Goal: Information Seeking & Learning: Understand process/instructions

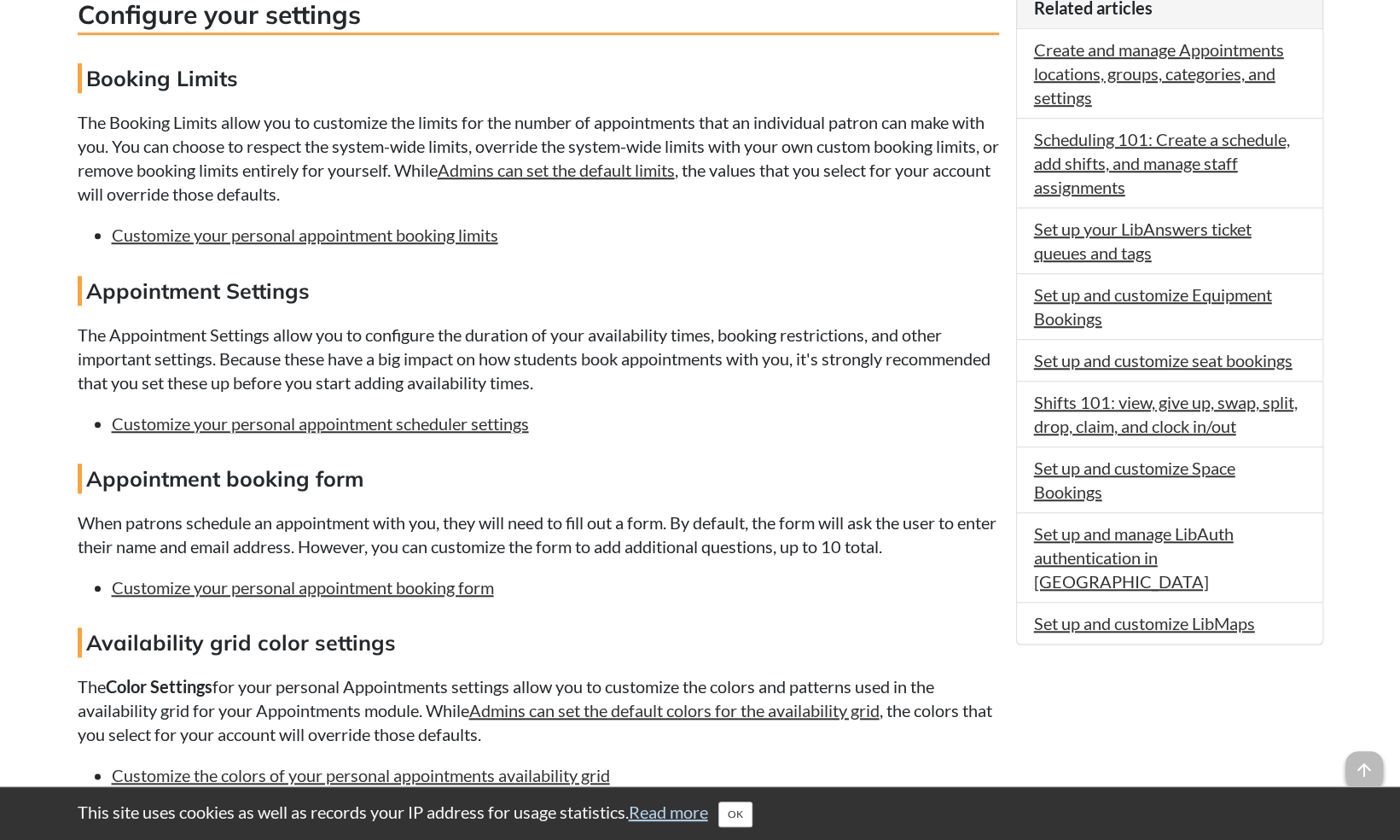
scroll to position [814, 0]
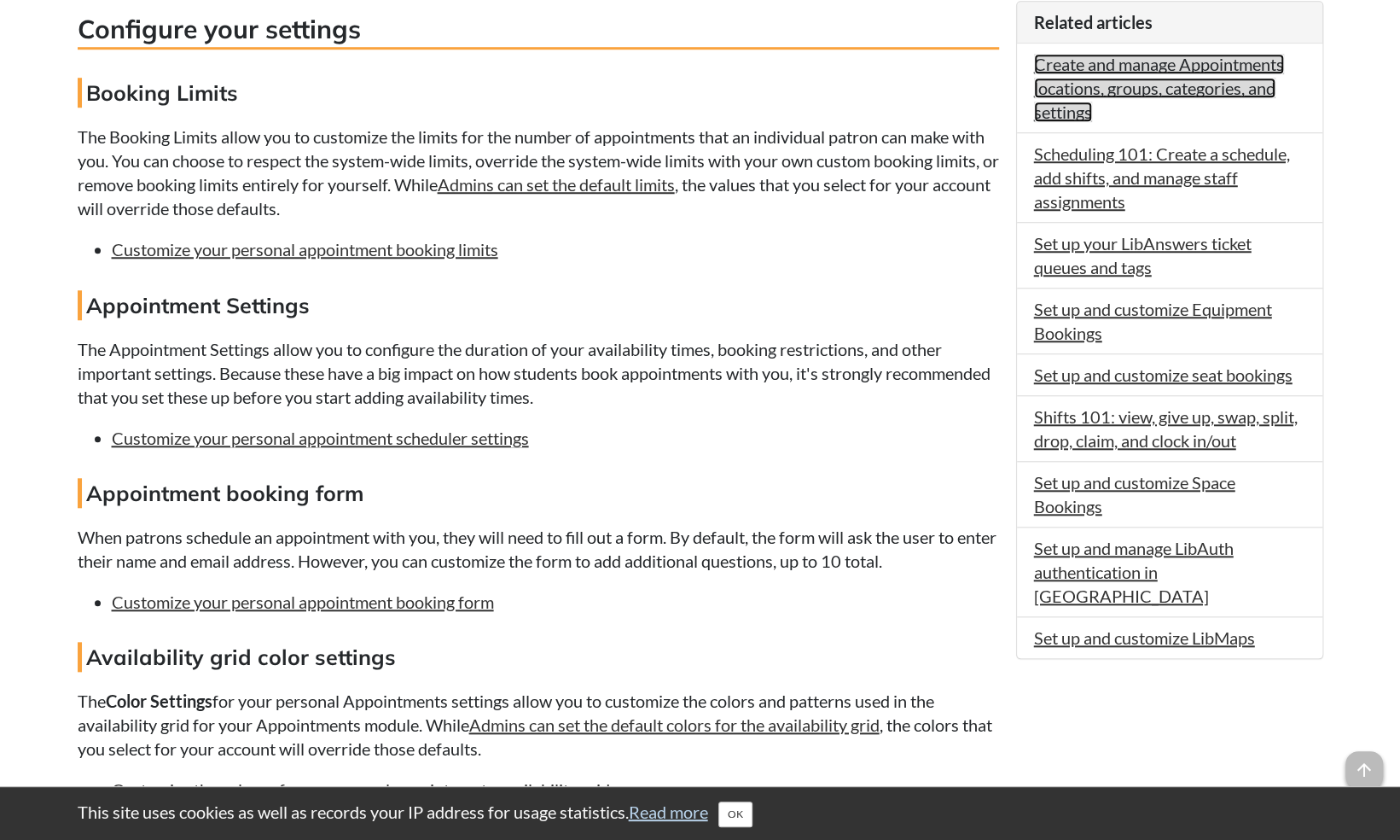
click at [1096, 73] on link "Create and manage Appointments locations, groups, categories, and settings" at bounding box center [1159, 88] width 250 height 68
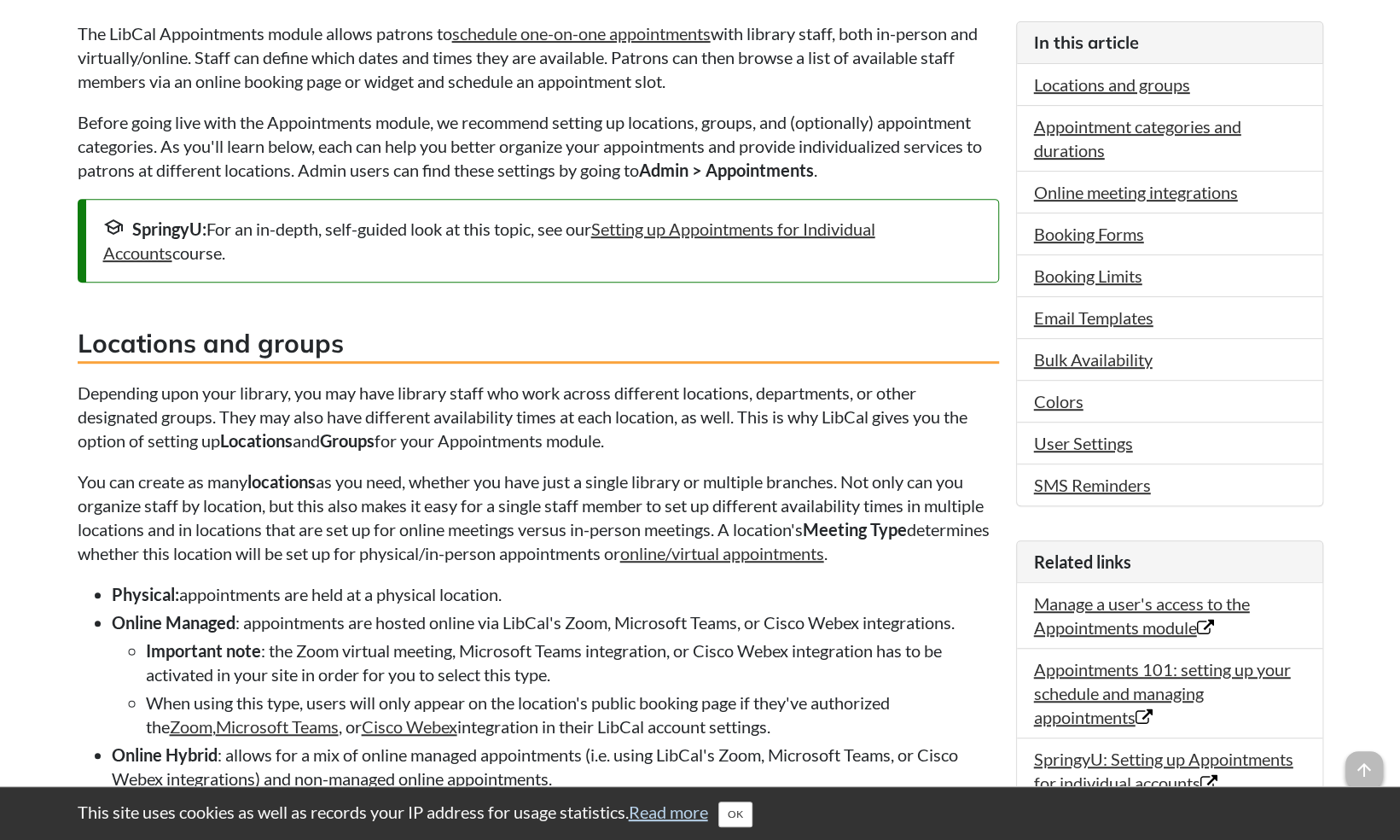
scroll to position [438, 0]
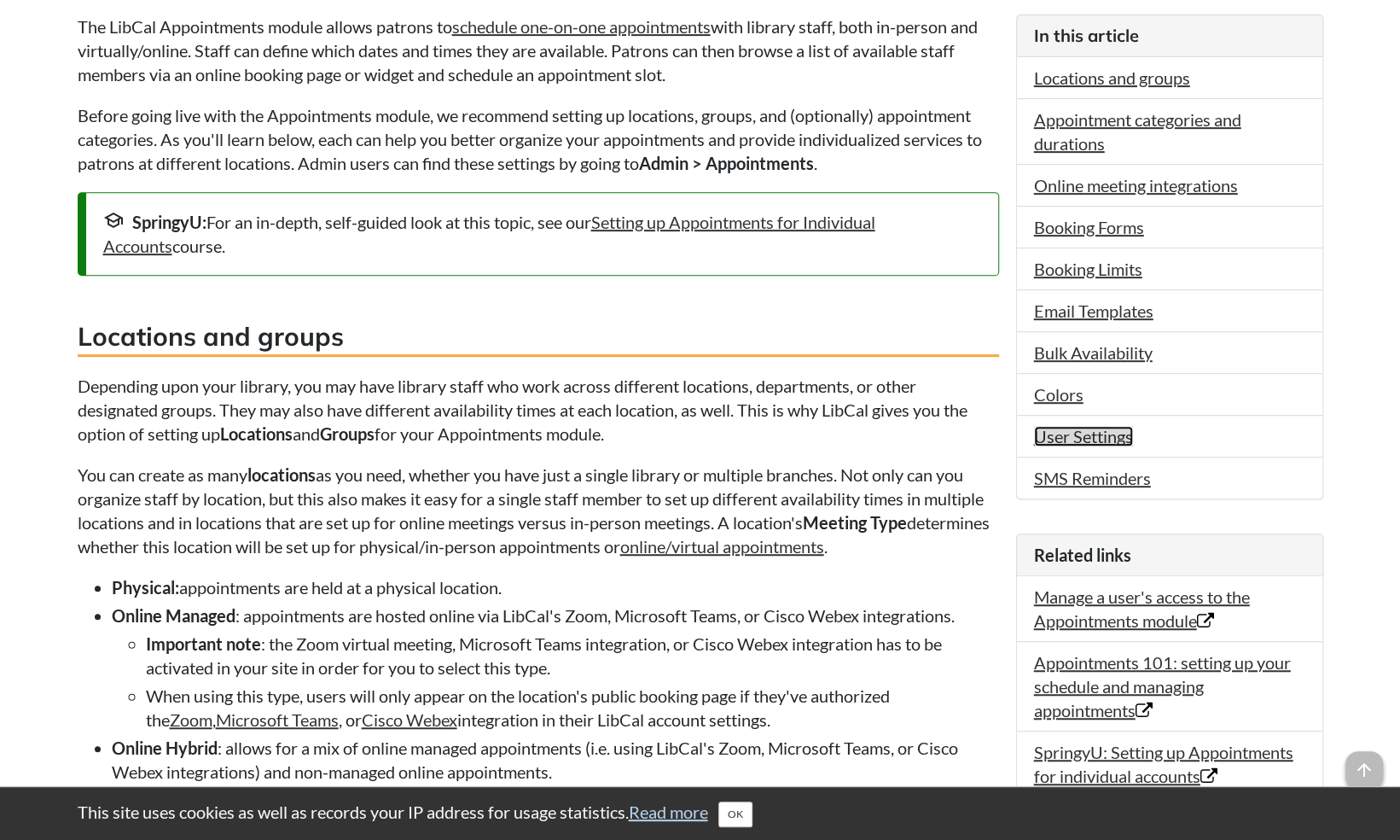
click at [1059, 430] on link "User Settings" at bounding box center [1084, 436] width 99 height 20
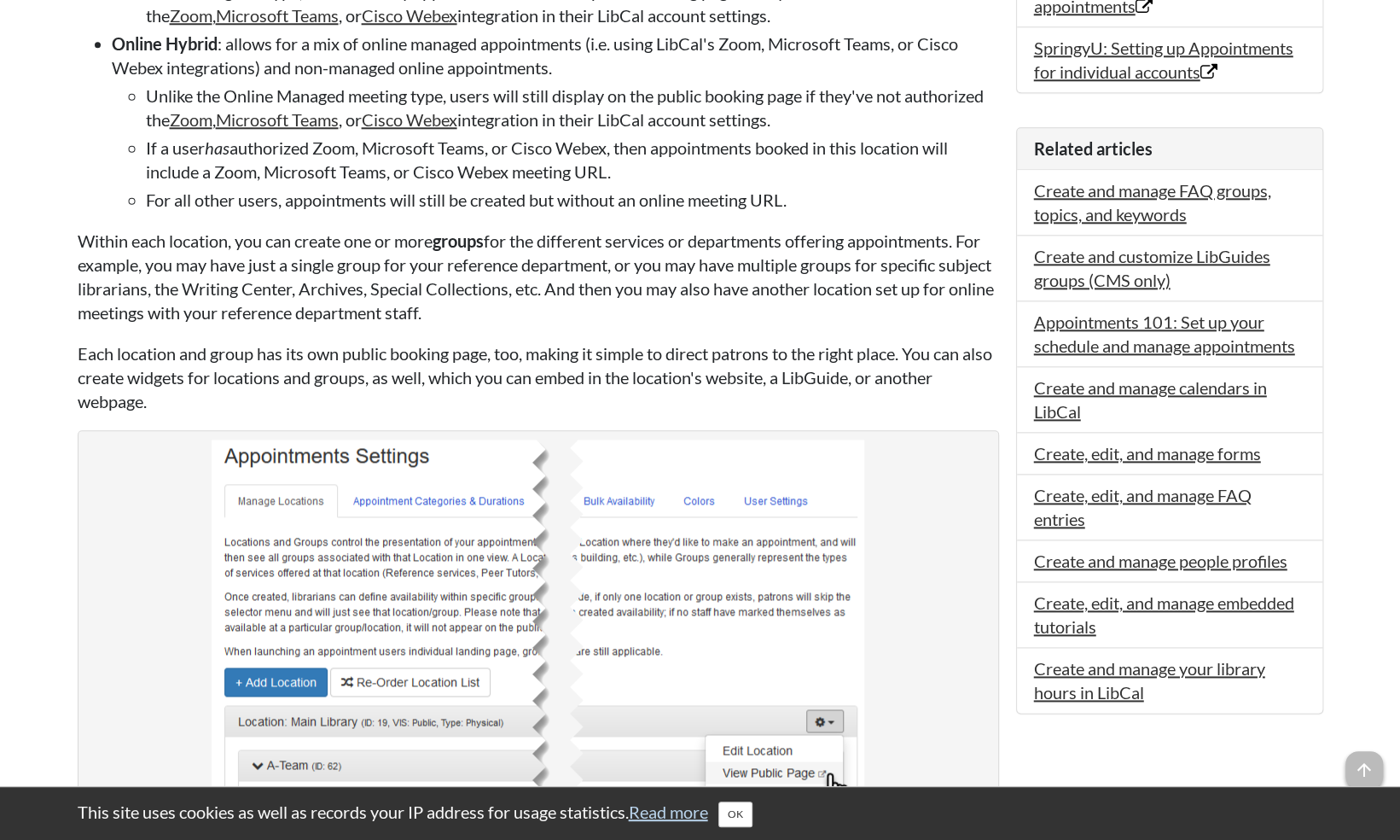
scroll to position [1140, 0]
click at [1130, 553] on link "Create and manage people profiles" at bounding box center [1161, 561] width 254 height 20
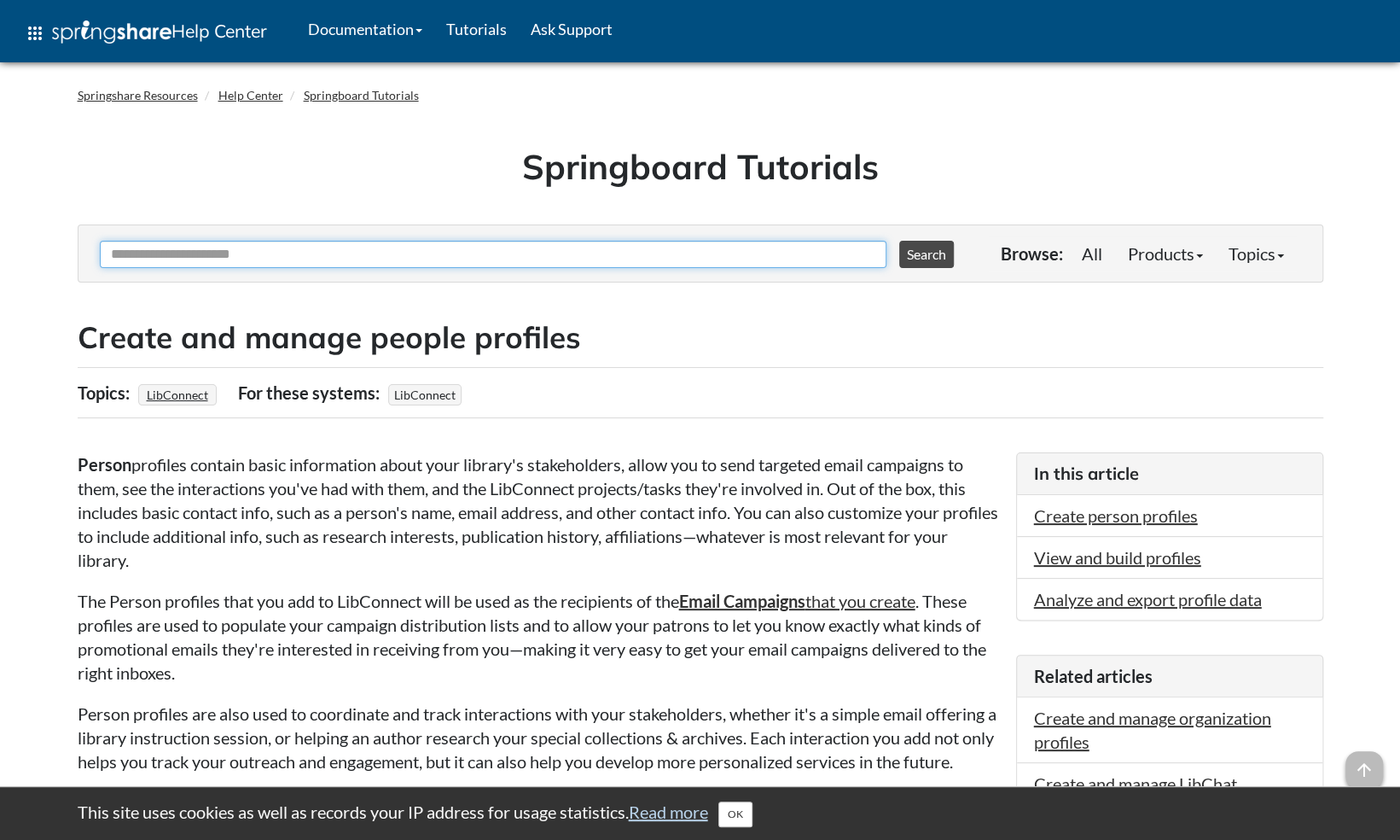
click at [500, 253] on input "Ask Another Question" at bounding box center [493, 255] width 787 height 27
type input "**********"
click at [899, 241] on button "Search" at bounding box center [927, 255] width 54 height 27
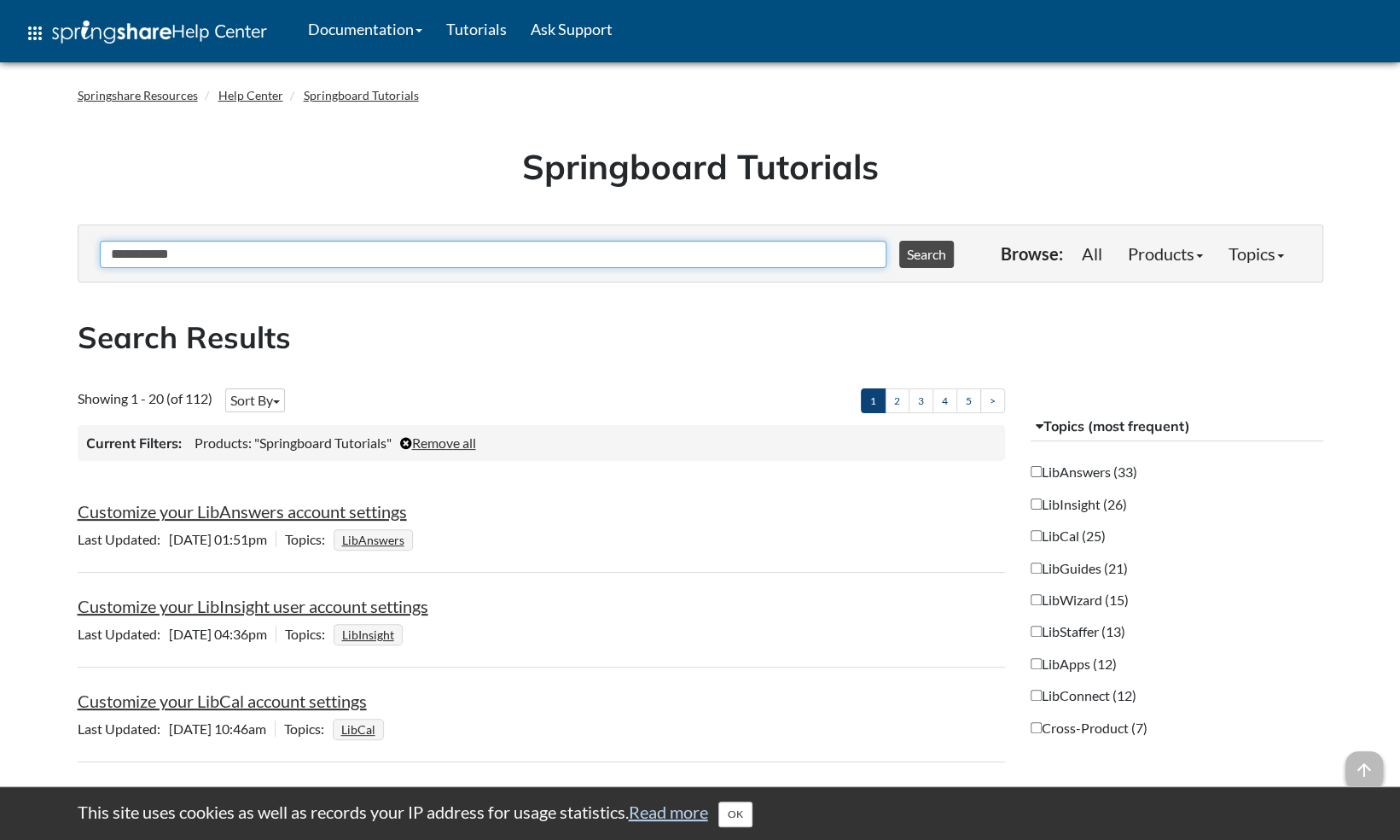
click at [298, 259] on input "**********" at bounding box center [493, 255] width 787 height 27
type input "**********"
click at [899, 241] on button "Search" at bounding box center [927, 255] width 54 height 27
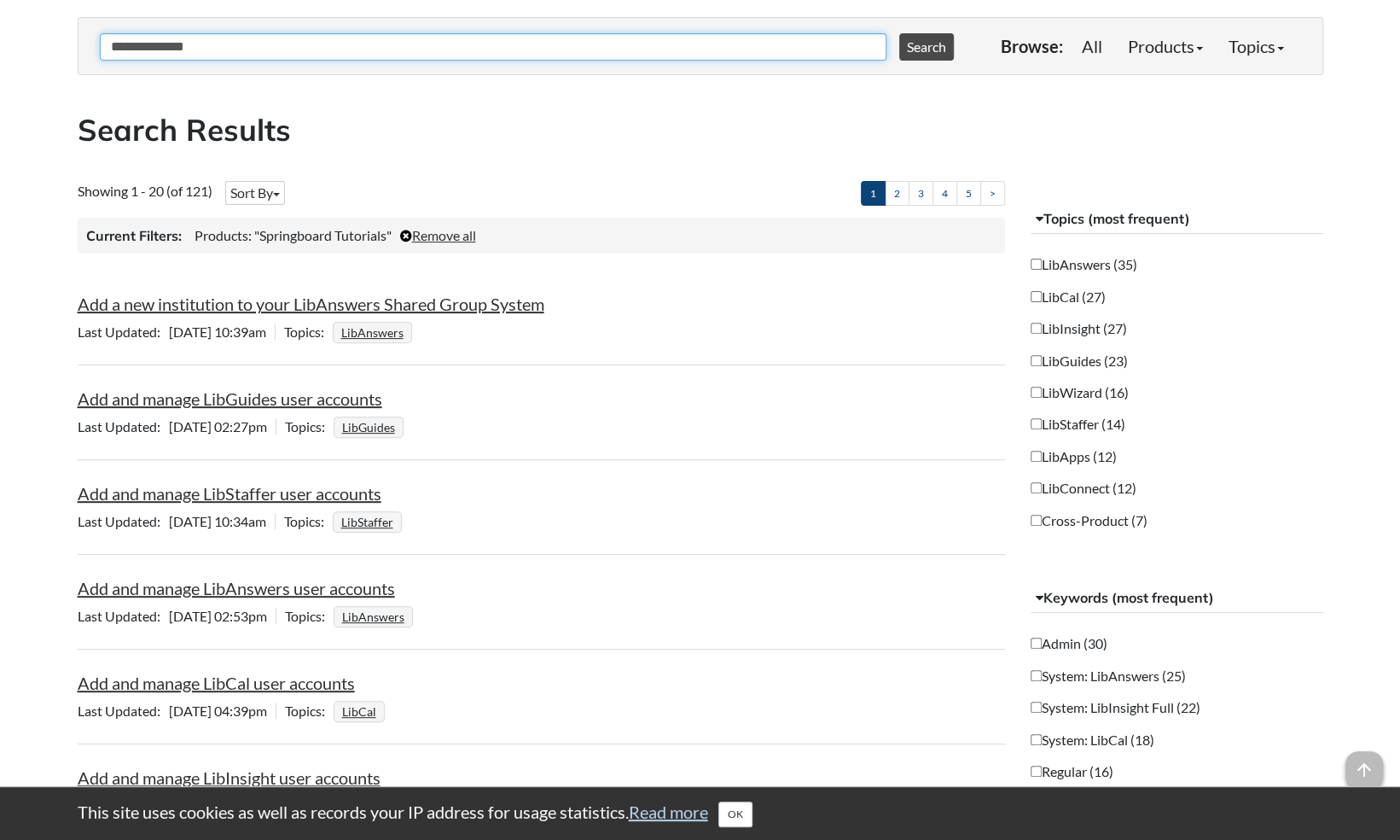
scroll to position [210, 0]
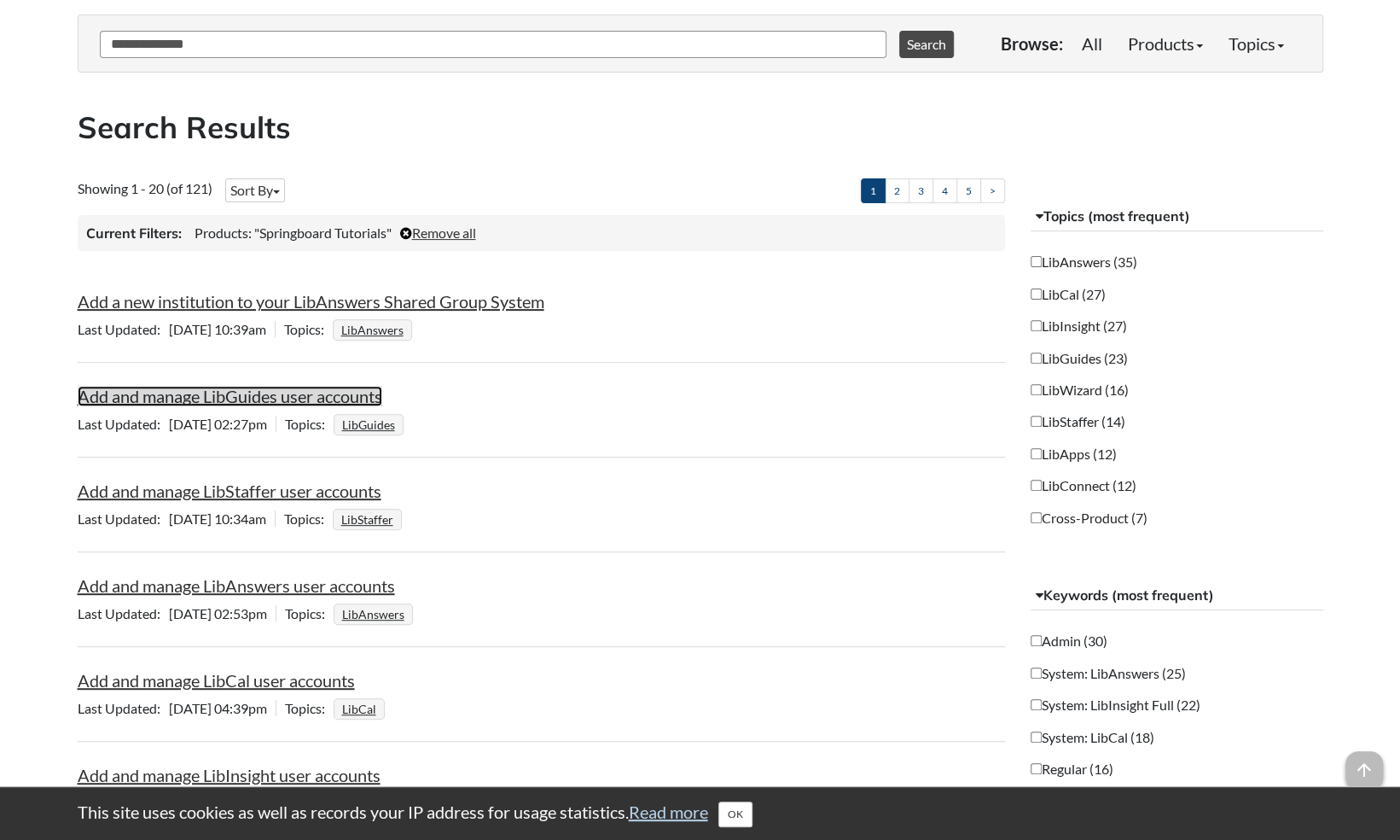
click at [301, 389] on link "Add and manage LibGuides user accounts" at bounding box center [229, 396] width 304 height 20
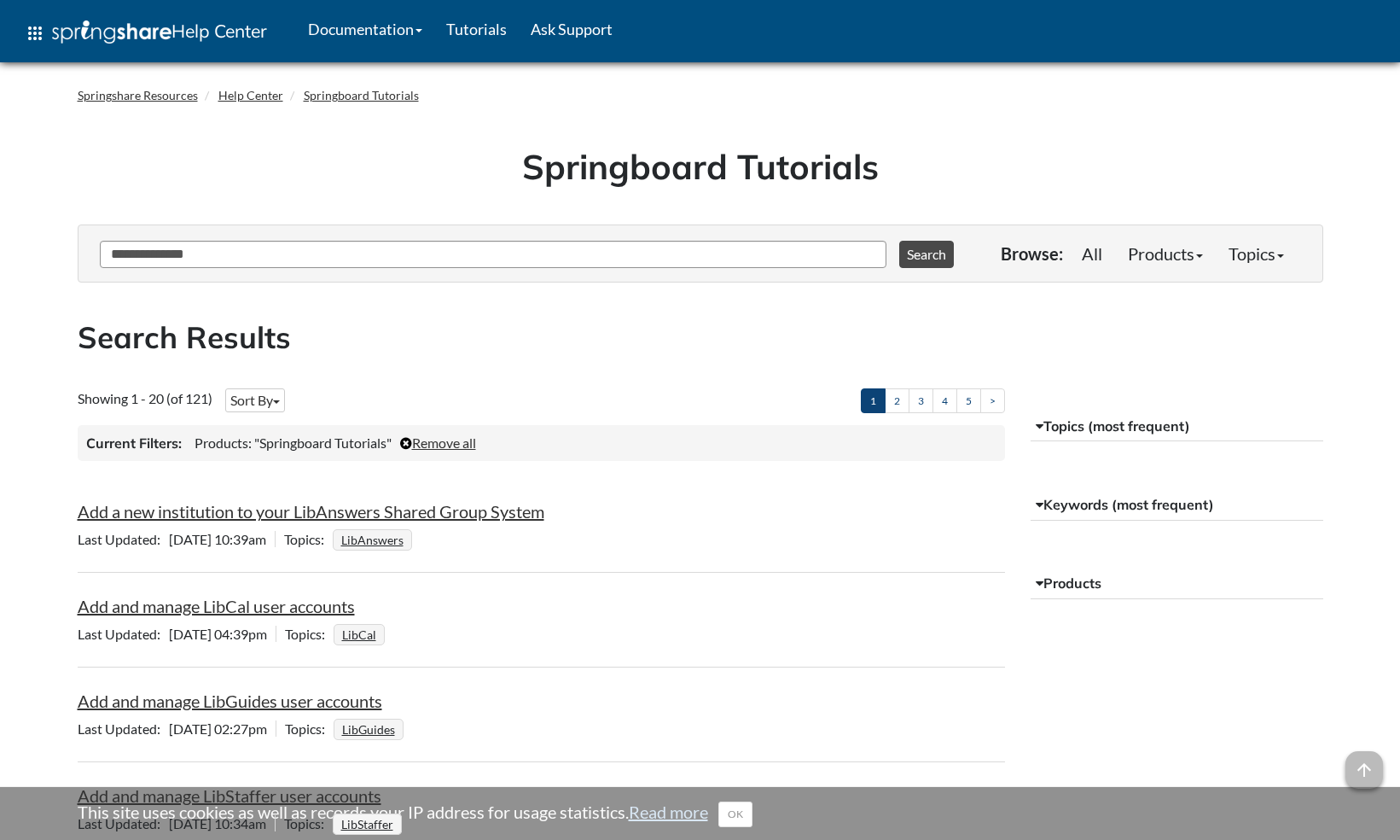
scroll to position [52, 0]
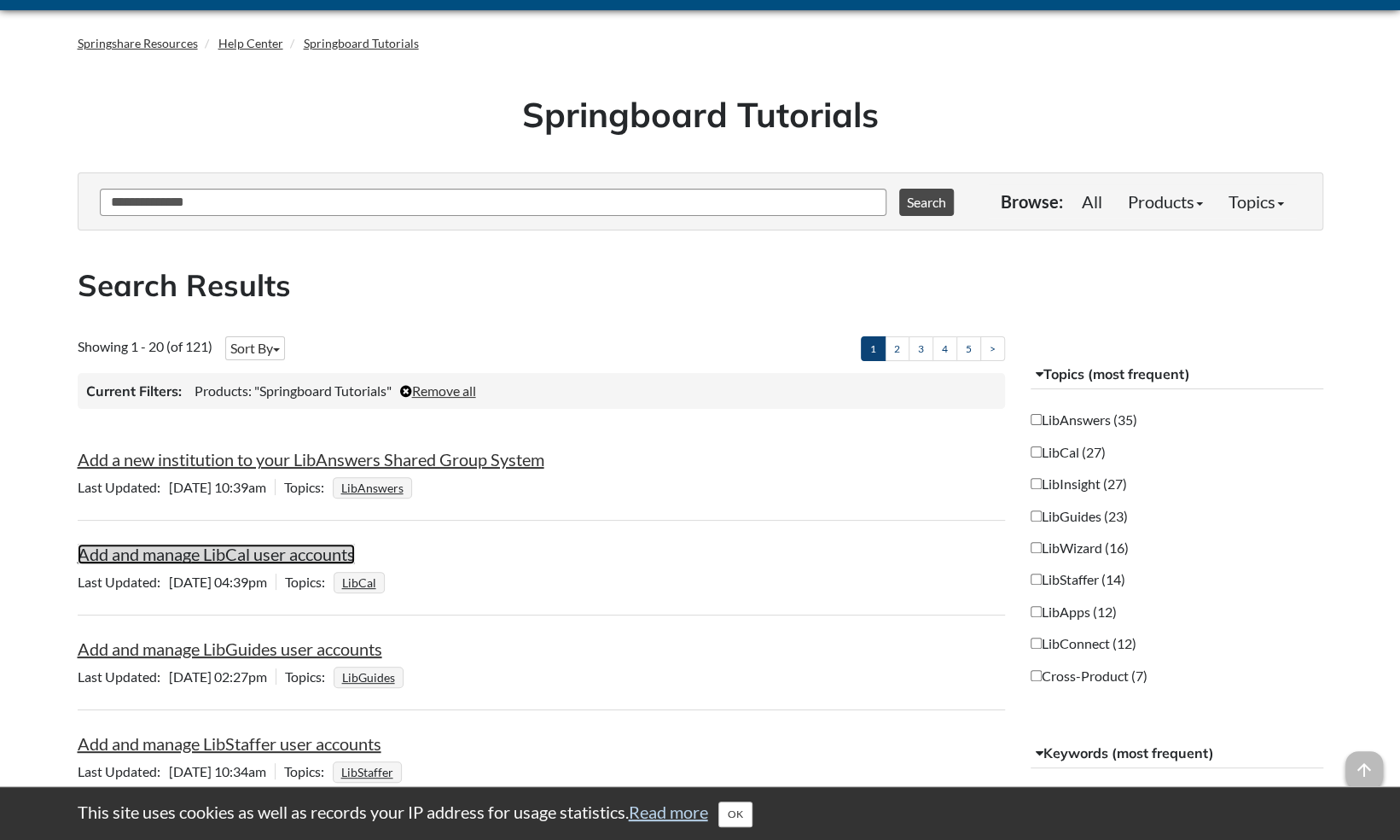
click at [232, 553] on link "Add and manage LibCal user accounts" at bounding box center [216, 553] width 277 height 20
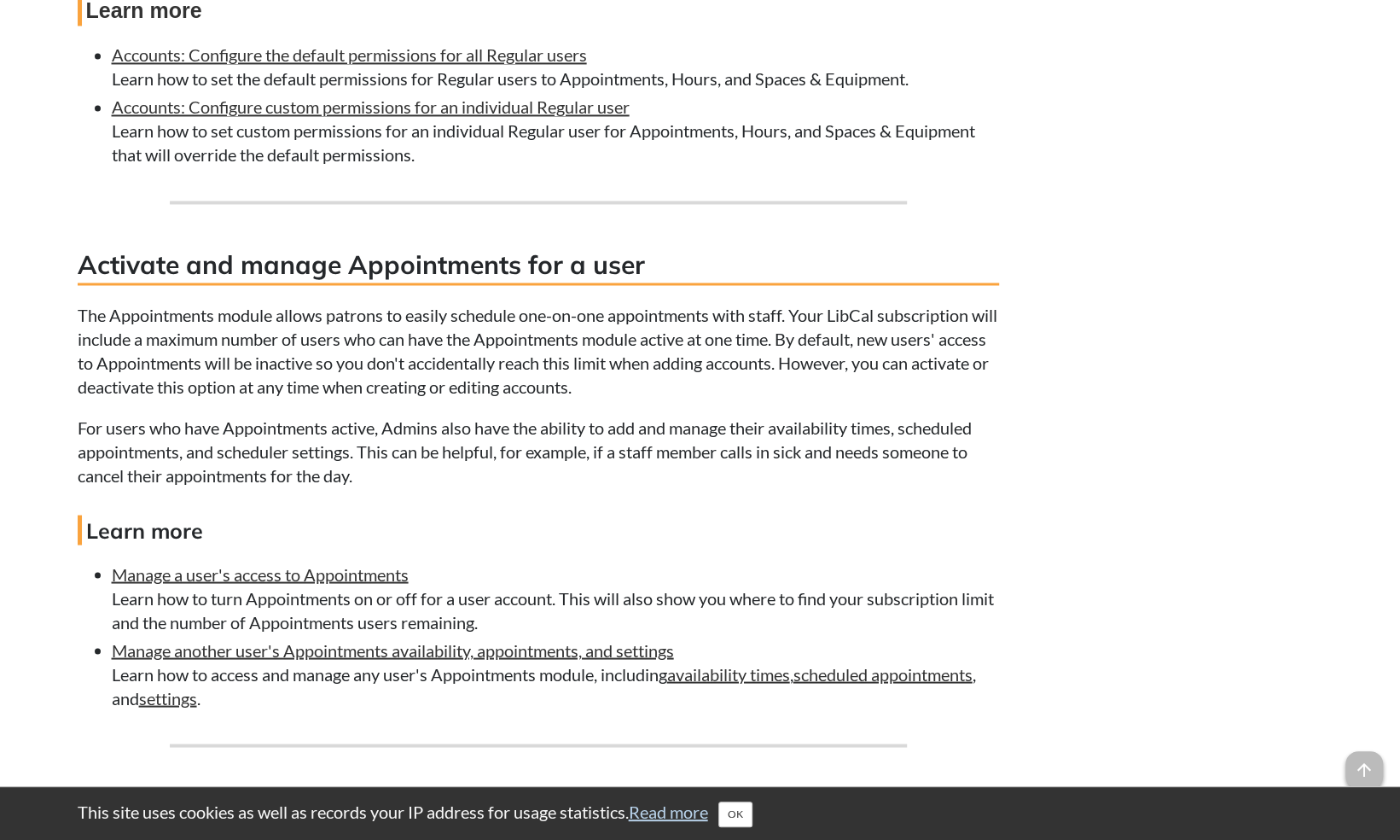
scroll to position [1800, 0]
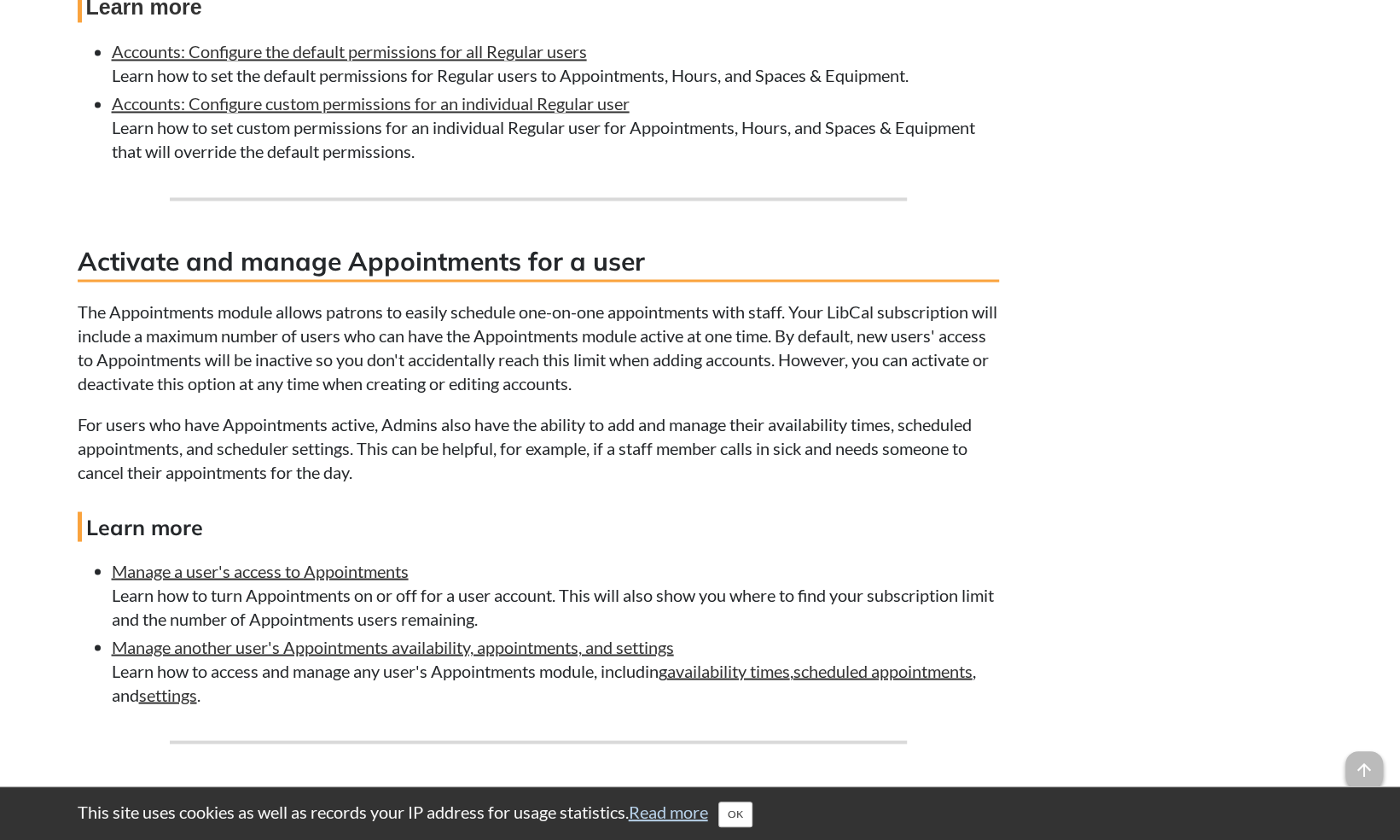
click at [312, 563] on li "Manage a user's access to Appointments Learn how to turn Appointments on or off…" at bounding box center [555, 594] width 888 height 72
click at [306, 576] on link "Manage a user's access to Appointments" at bounding box center [260, 570] width 297 height 20
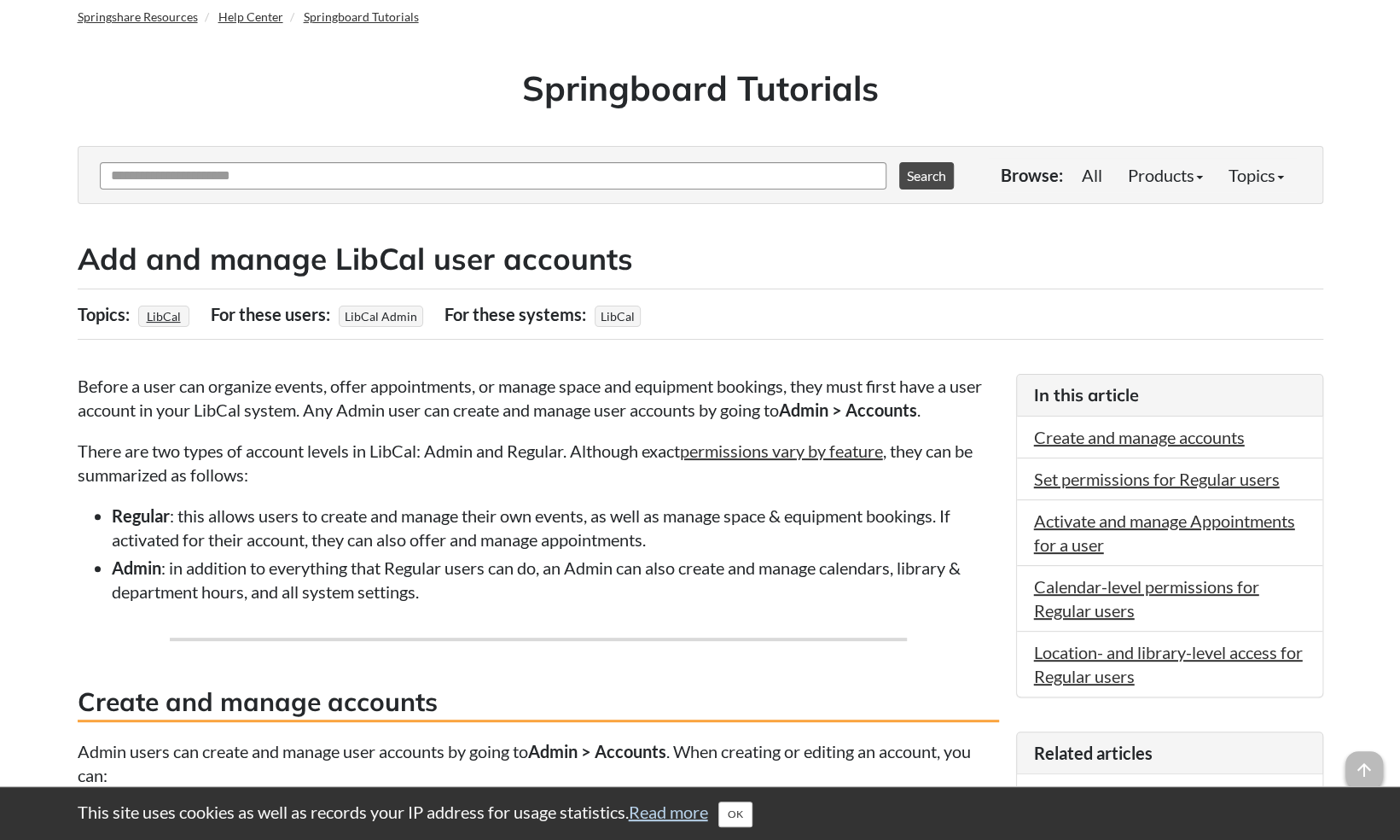
scroll to position [33, 0]
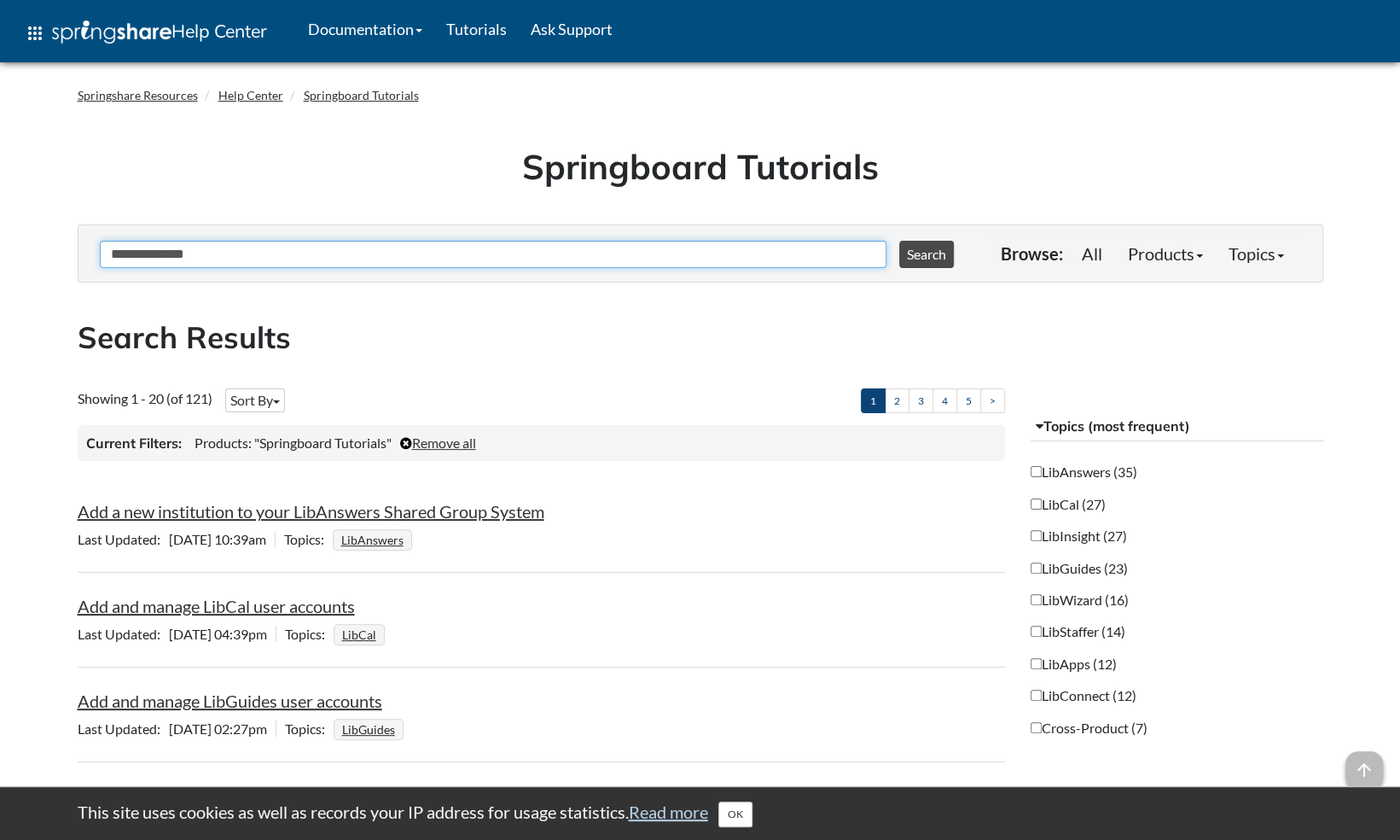
click at [373, 253] on input "**********" at bounding box center [493, 255] width 787 height 27
type input "******"
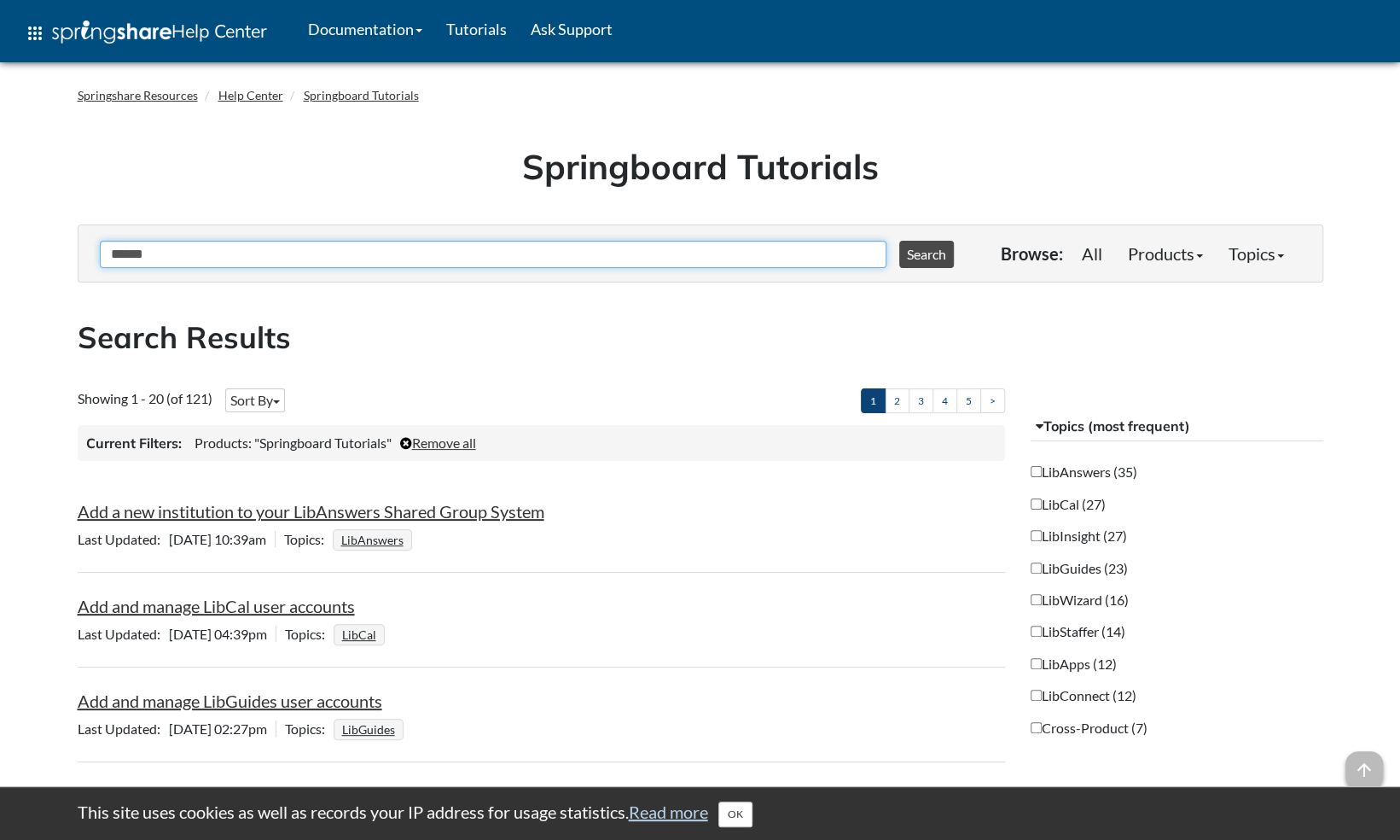
click at [899, 241] on button "Search" at bounding box center [927, 255] width 54 height 27
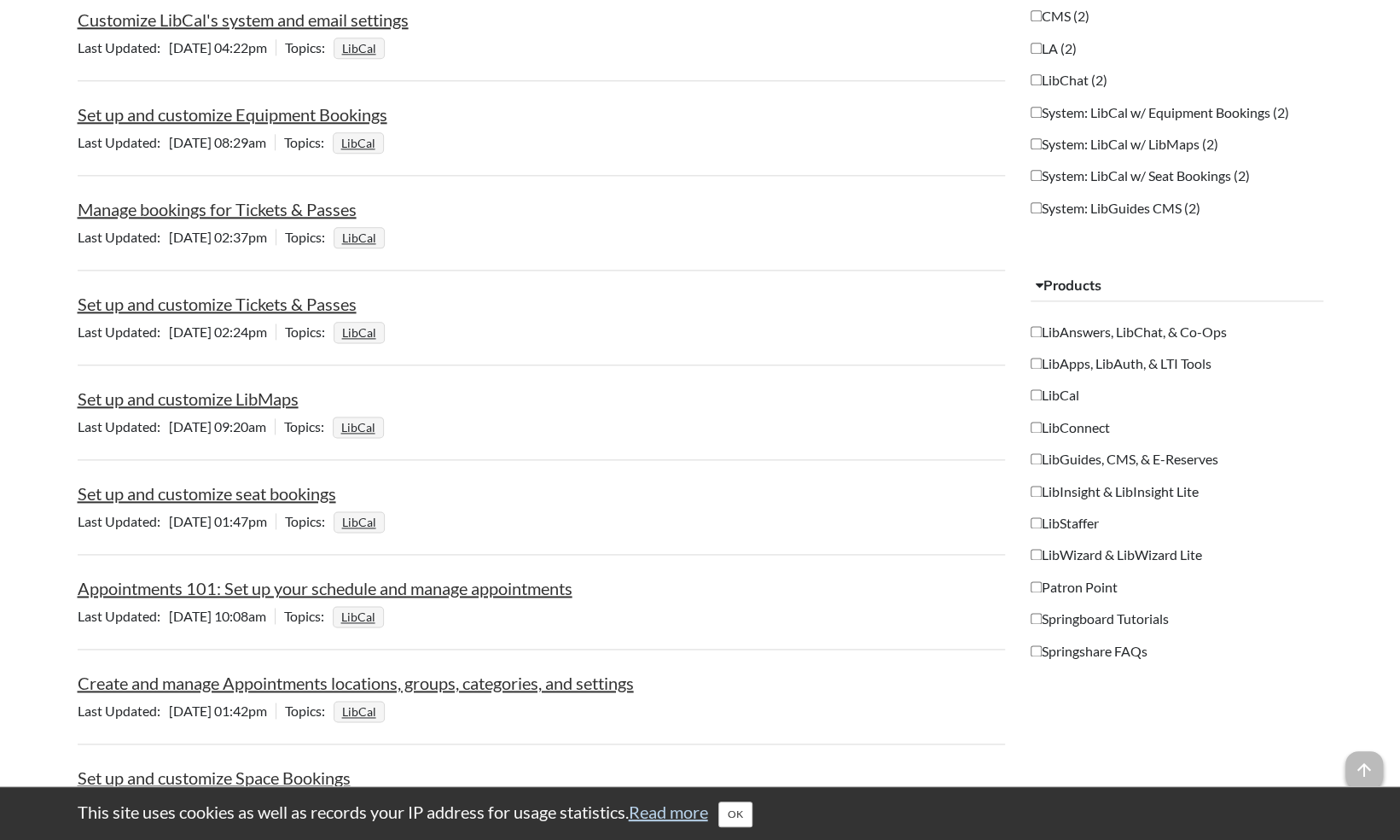
scroll to position [1266, 0]
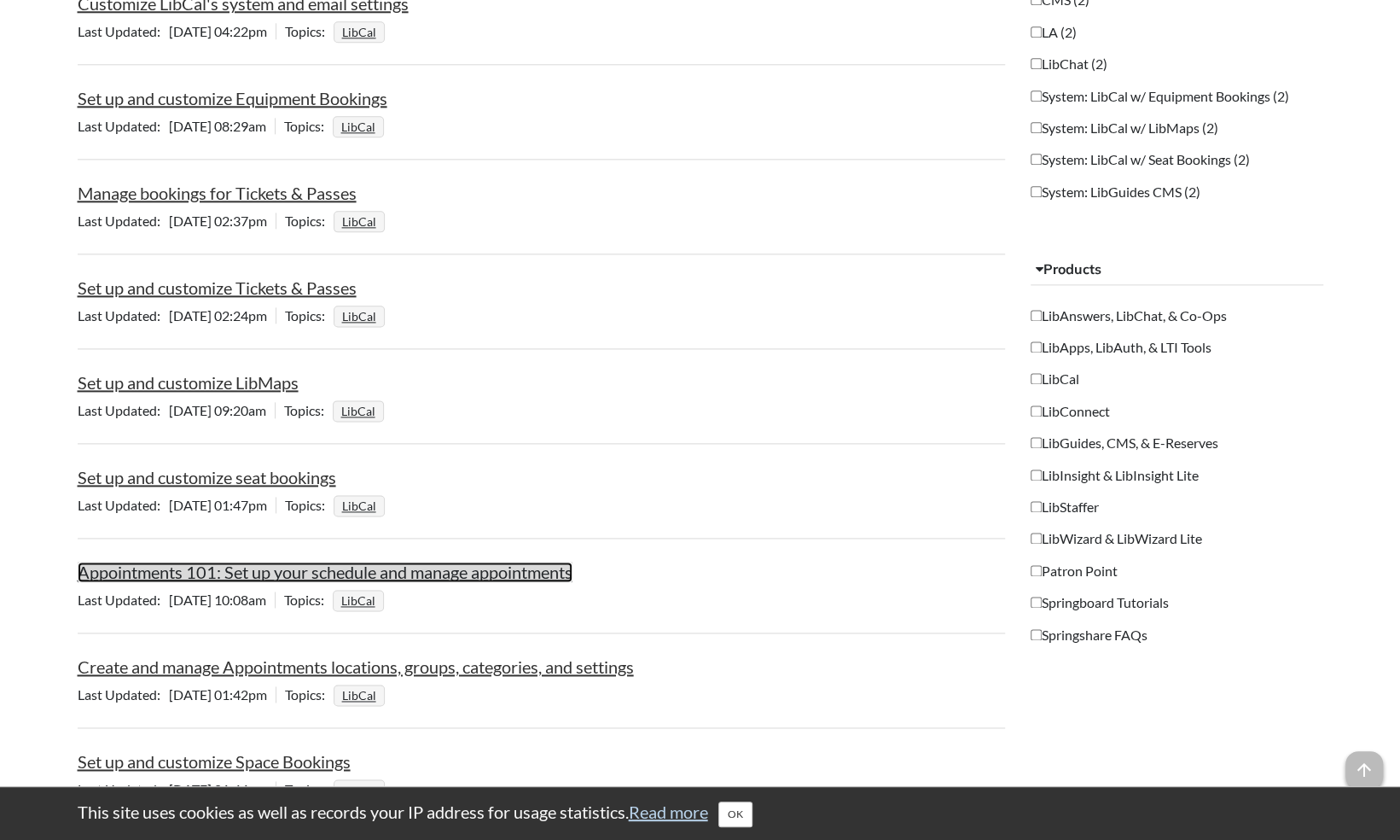
click at [463, 565] on link "Appointments 101: Set up your schedule and manage appointments" at bounding box center [325, 572] width 495 height 20
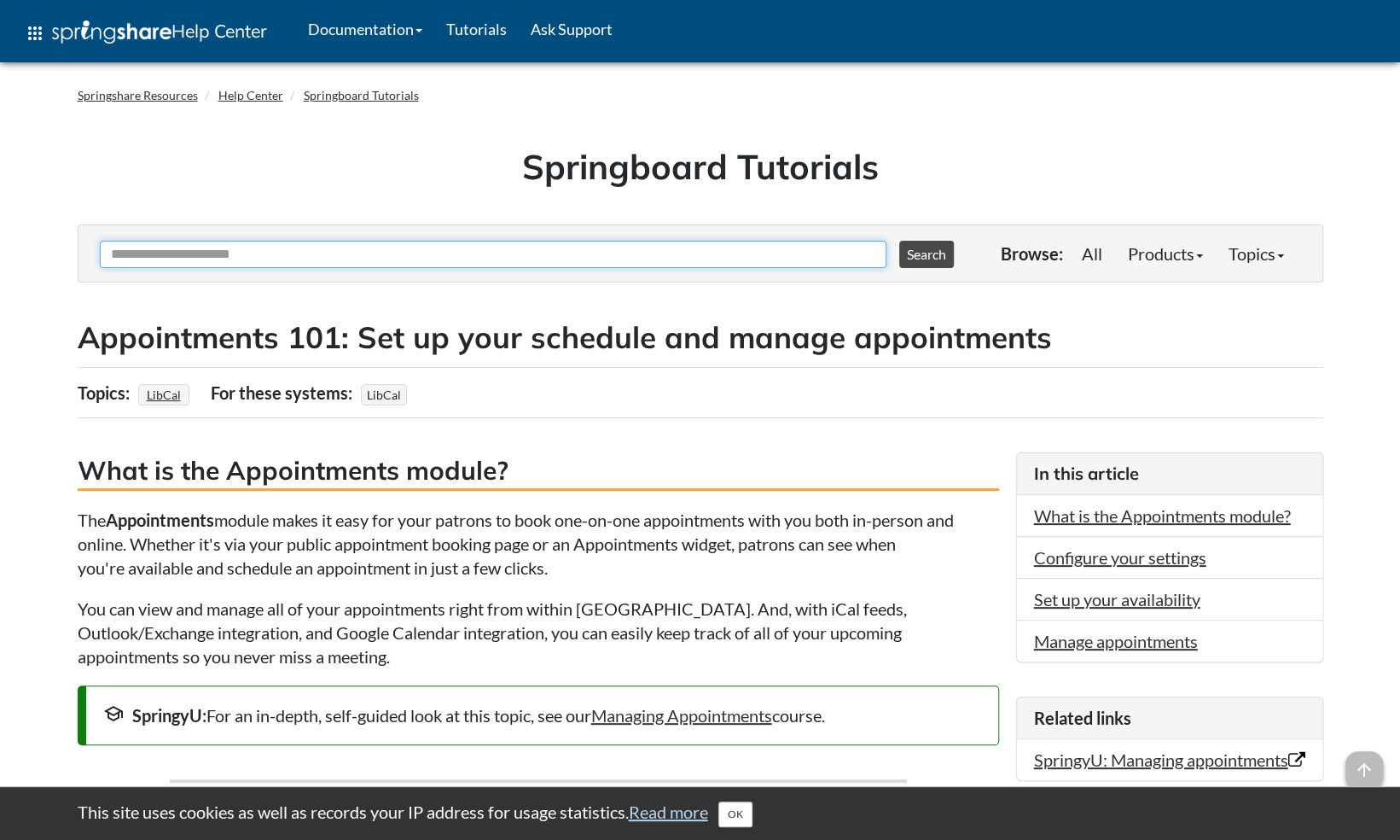
click at [416, 249] on input "Ask Another Question" at bounding box center [493, 255] width 787 height 27
type input "*"
type input "******"
click at [899, 241] on button "Search" at bounding box center [927, 255] width 54 height 27
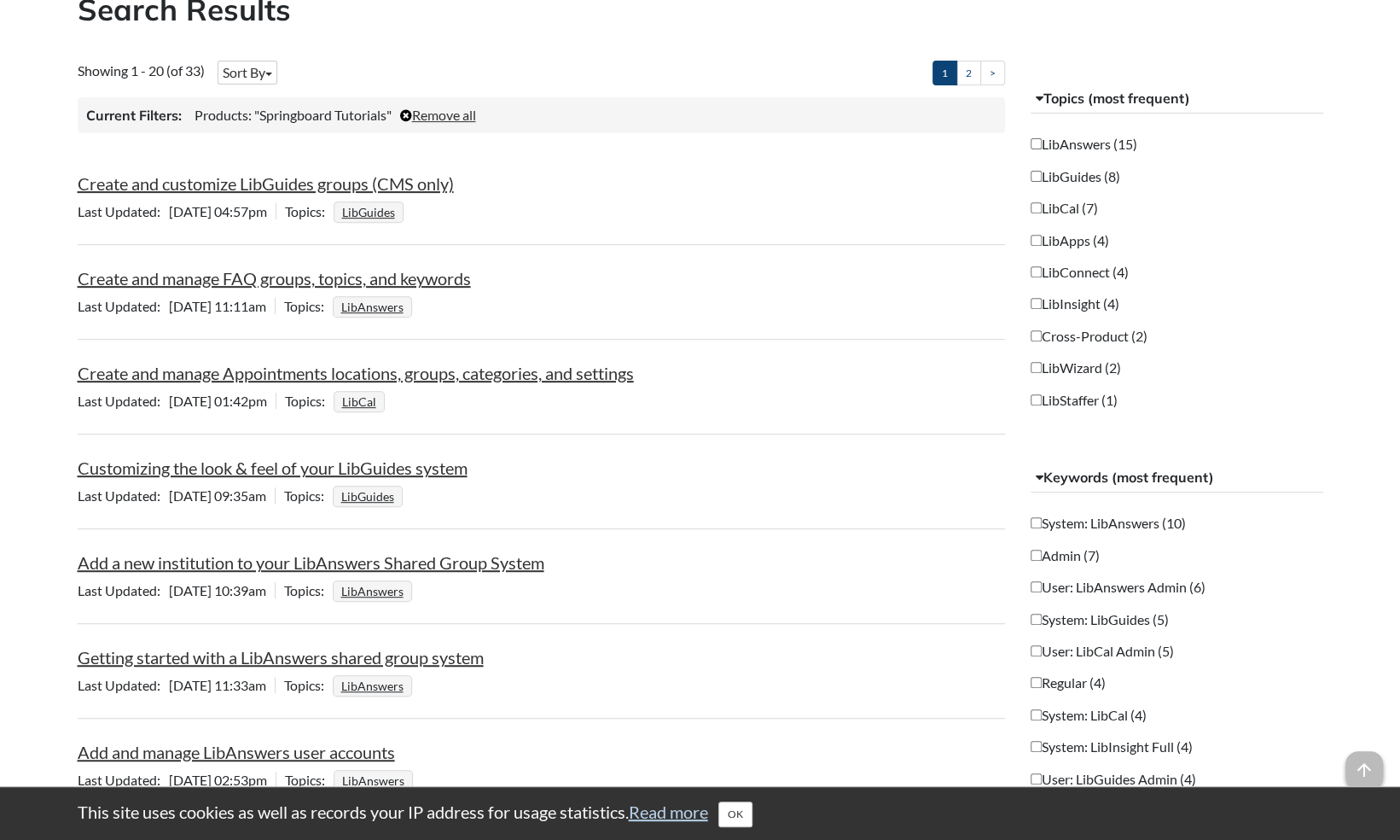
scroll to position [332, 0]
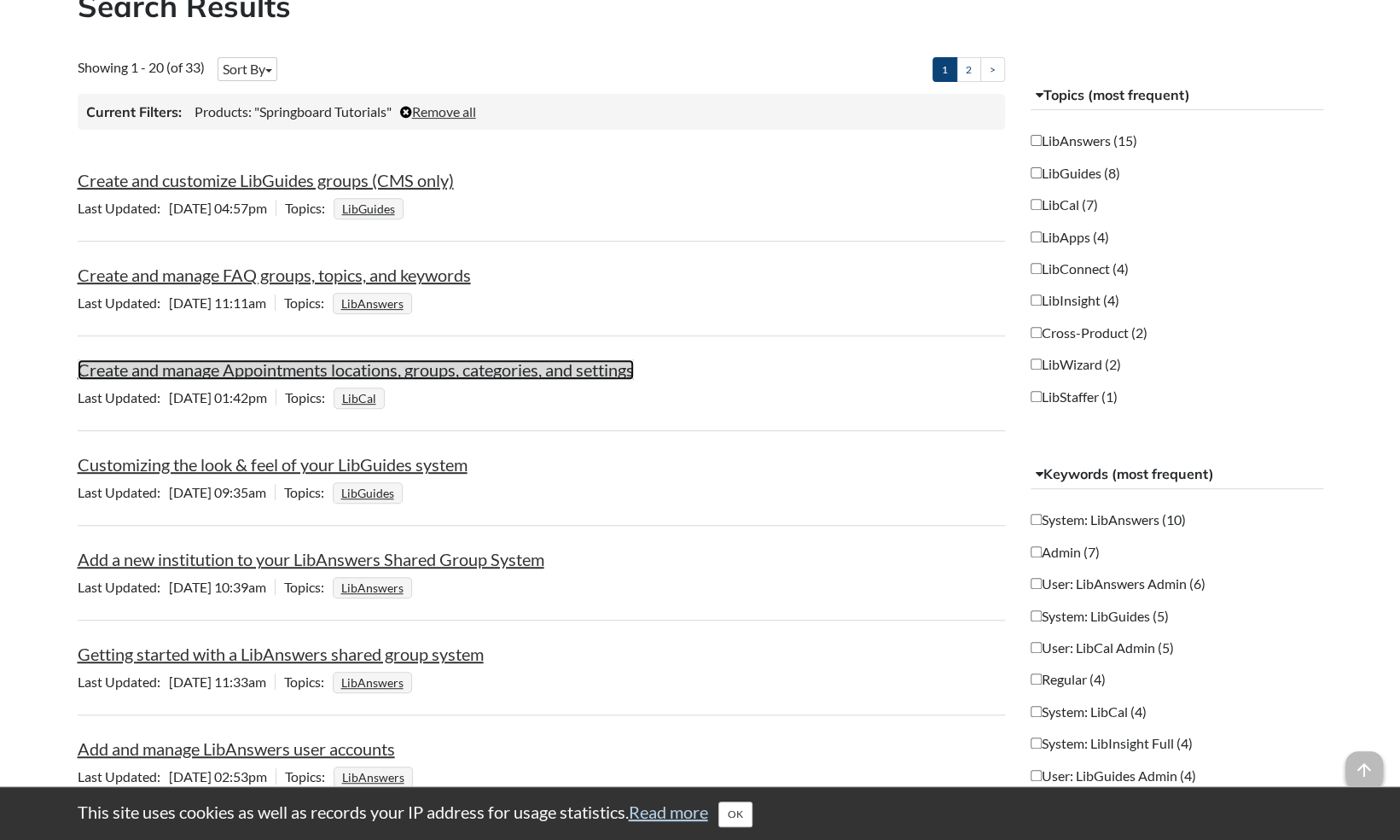
click at [516, 370] on link "Create and manage Appointments locations, groups, categories, and settings" at bounding box center [356, 368] width 556 height 20
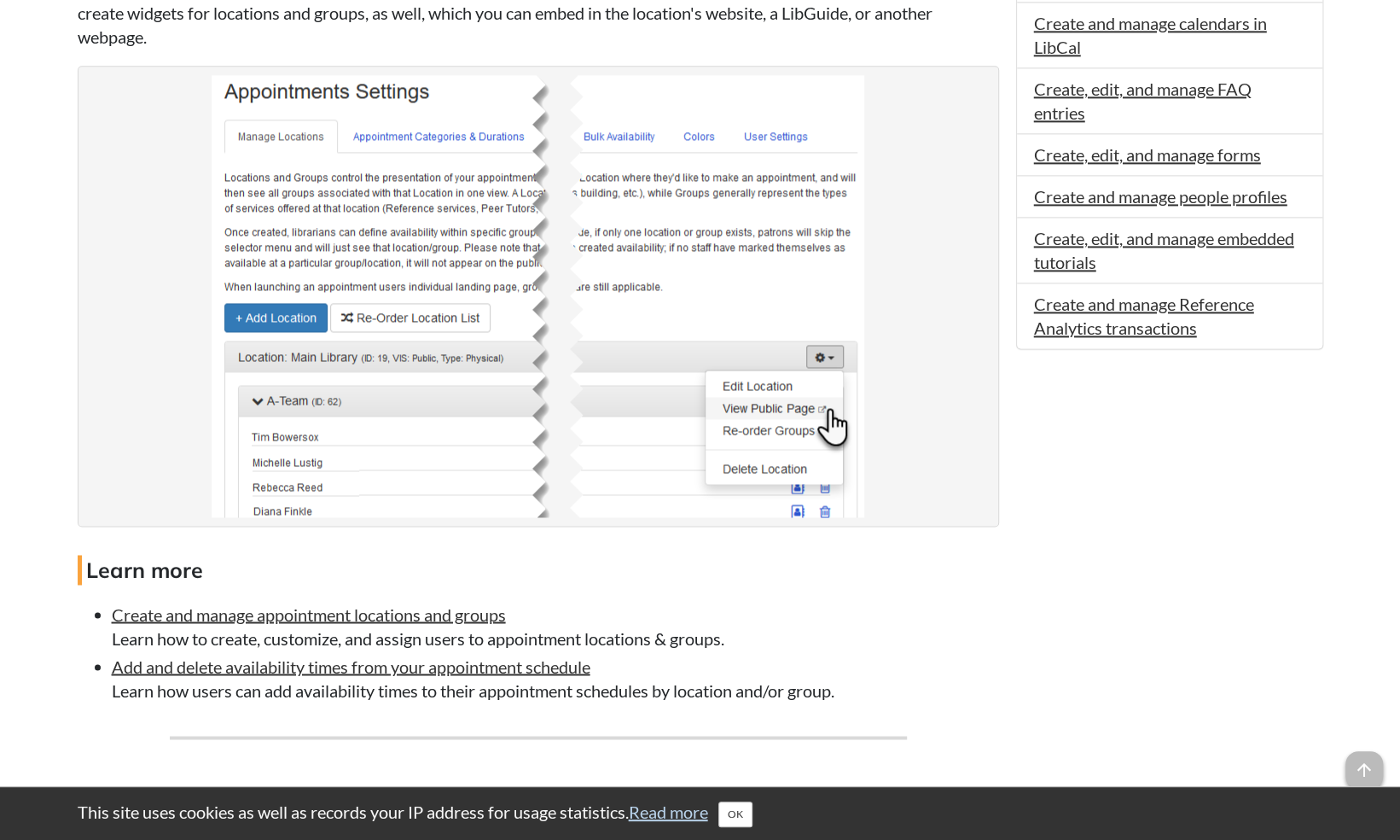
scroll to position [1509, 0]
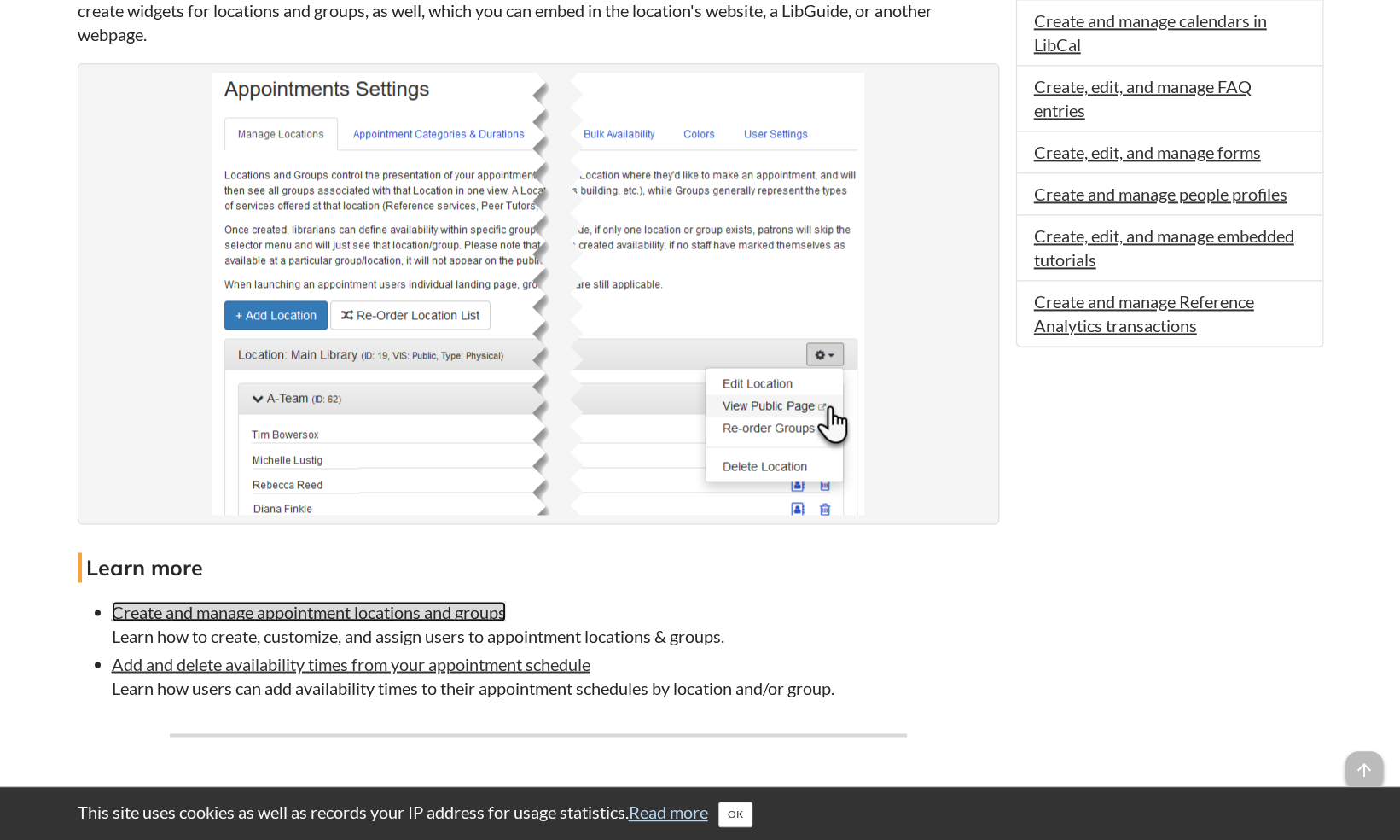
click at [431, 617] on link "Create and manage appointment locations and groups" at bounding box center [308, 611] width 394 height 20
